Goal: Task Accomplishment & Management: Manage account settings

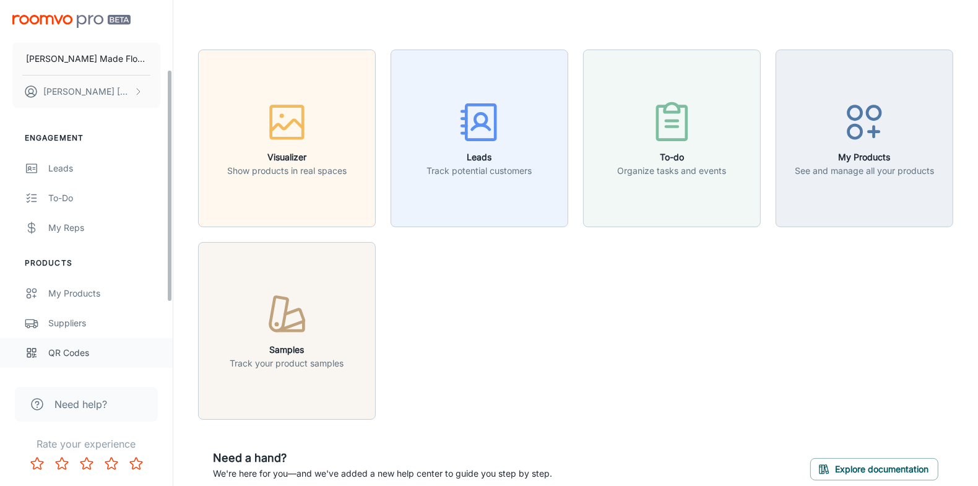
scroll to position [222, 0]
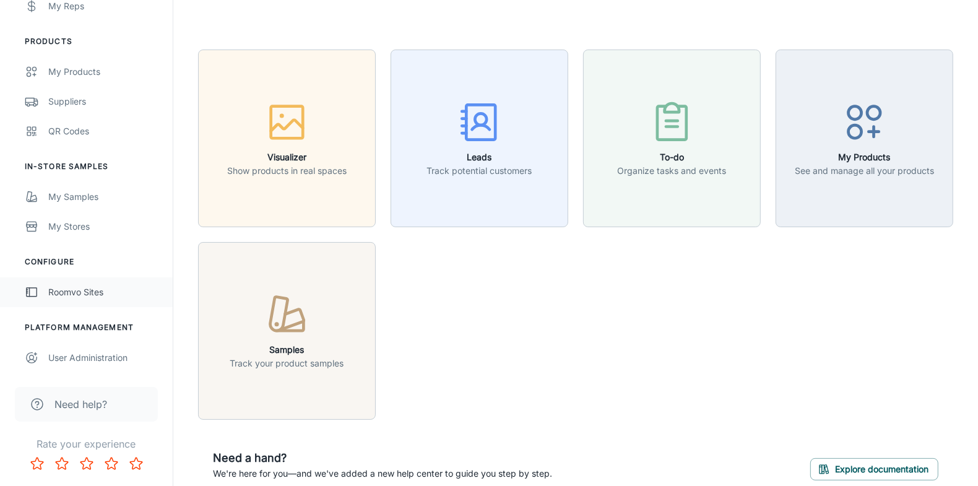
click at [66, 287] on div "Roomvo Sites" at bounding box center [104, 292] width 112 height 14
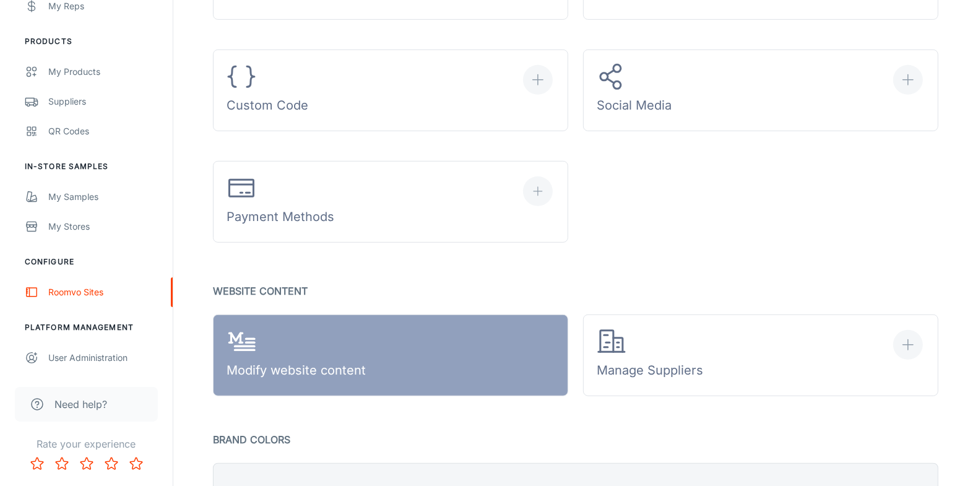
scroll to position [557, 0]
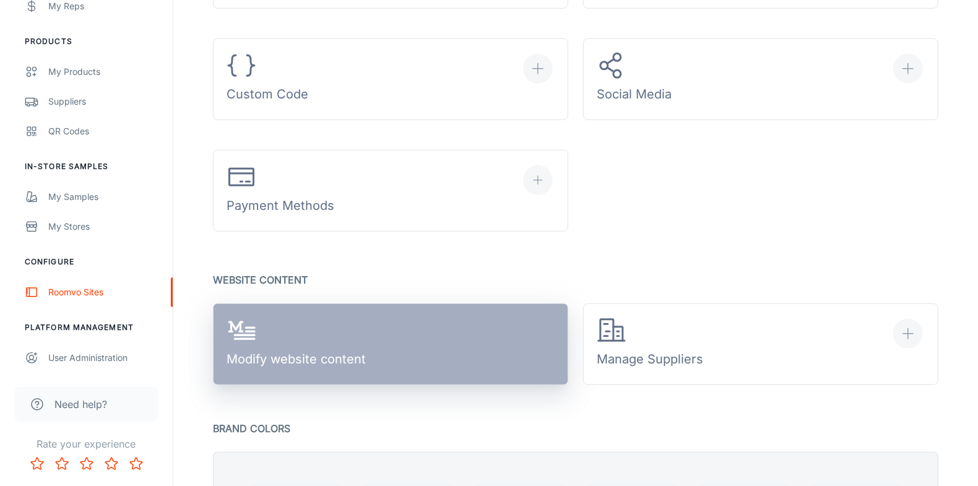
click at [334, 351] on div "Modify website content" at bounding box center [296, 345] width 139 height 58
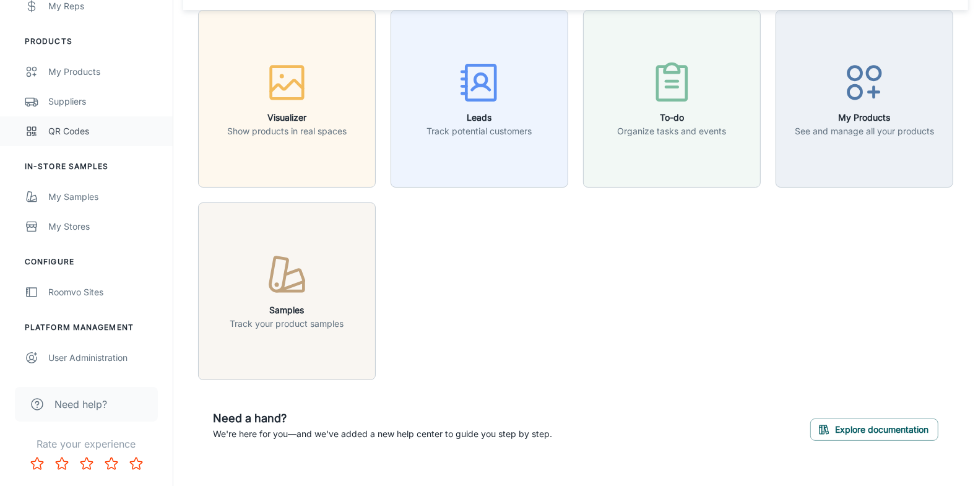
scroll to position [59, 0]
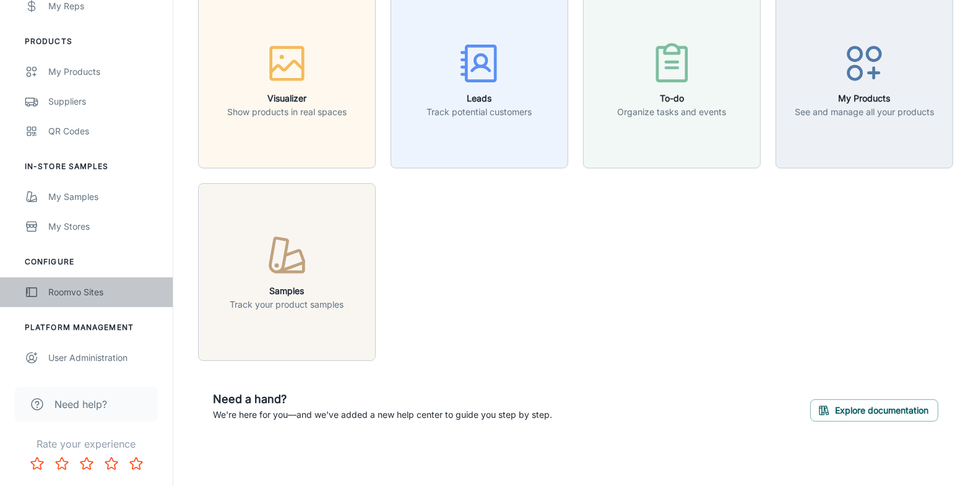
click at [89, 285] on div "Roomvo Sites" at bounding box center [104, 292] width 112 height 14
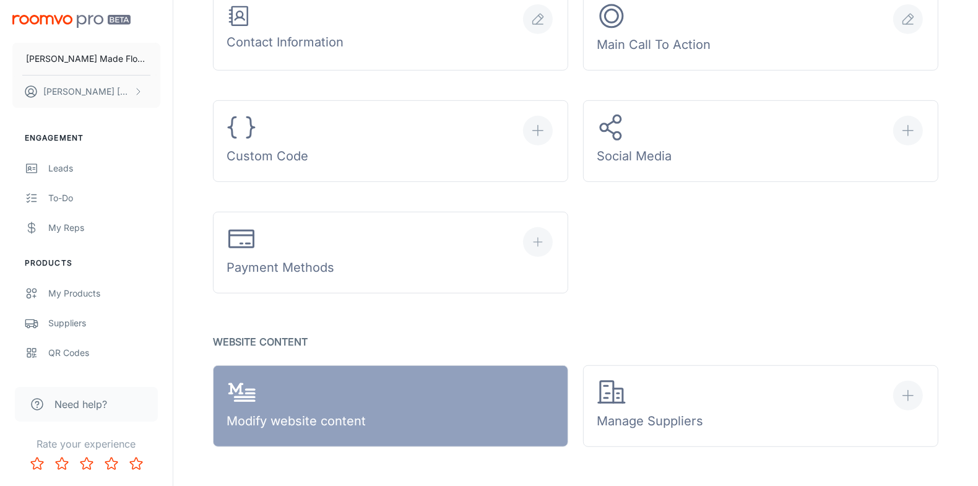
scroll to position [681, 0]
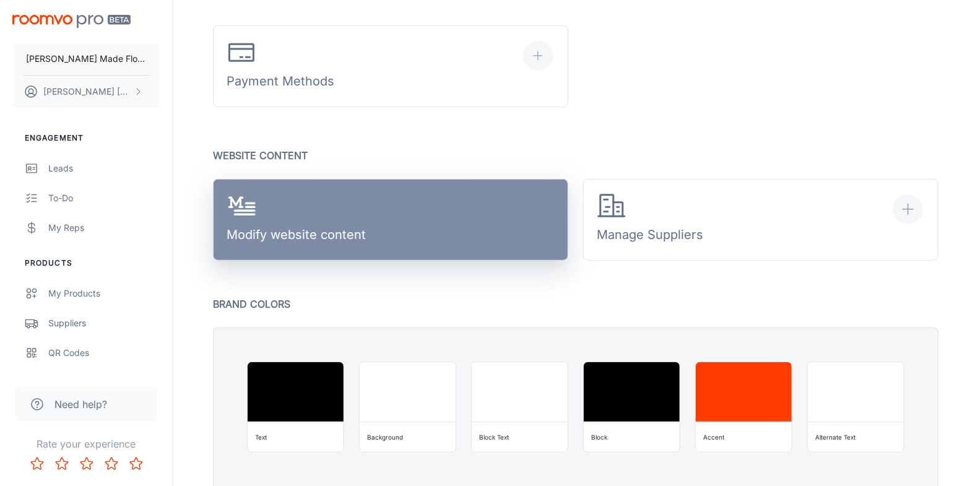
click at [360, 225] on div "Modify website content" at bounding box center [296, 220] width 139 height 58
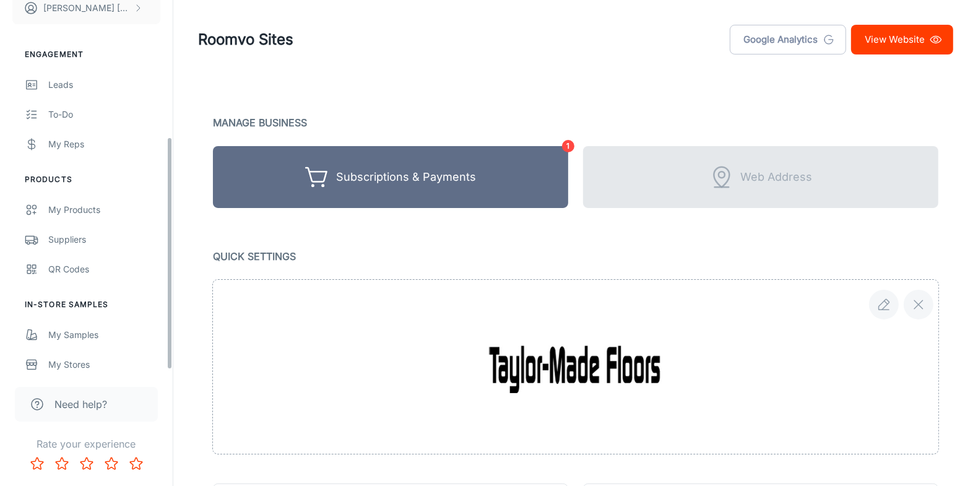
scroll to position [222, 0]
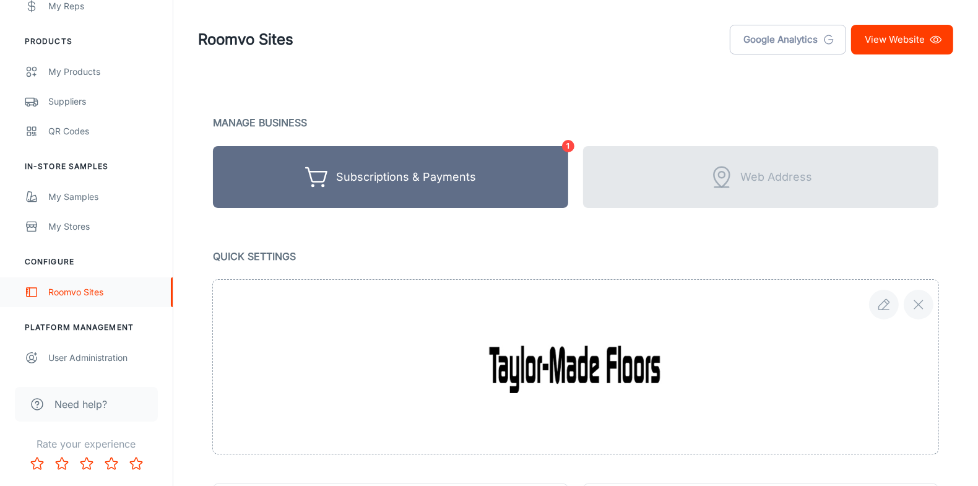
click at [95, 292] on div "Roomvo Sites" at bounding box center [104, 292] width 112 height 14
